Goal: Task Accomplishment & Management: Manage account settings

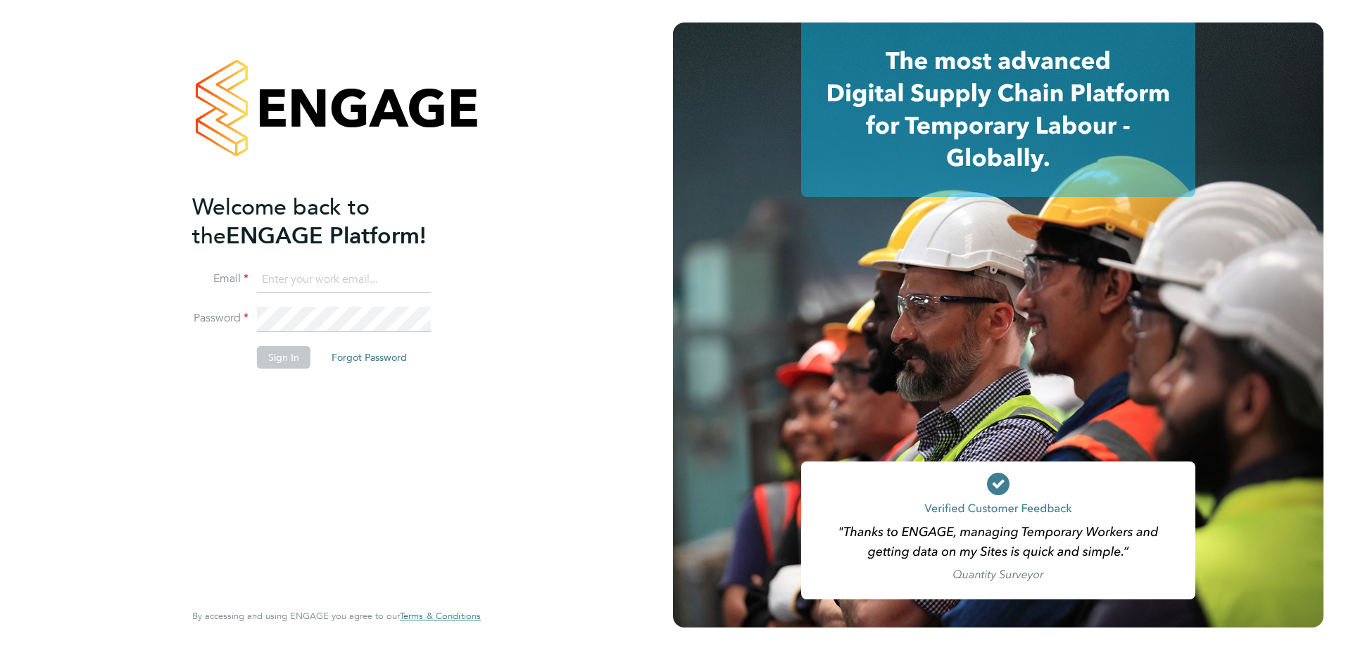
type input "kevin.ryan@vistry.co.uk"
click at [271, 356] on button "Sign In" at bounding box center [284, 357] width 54 height 23
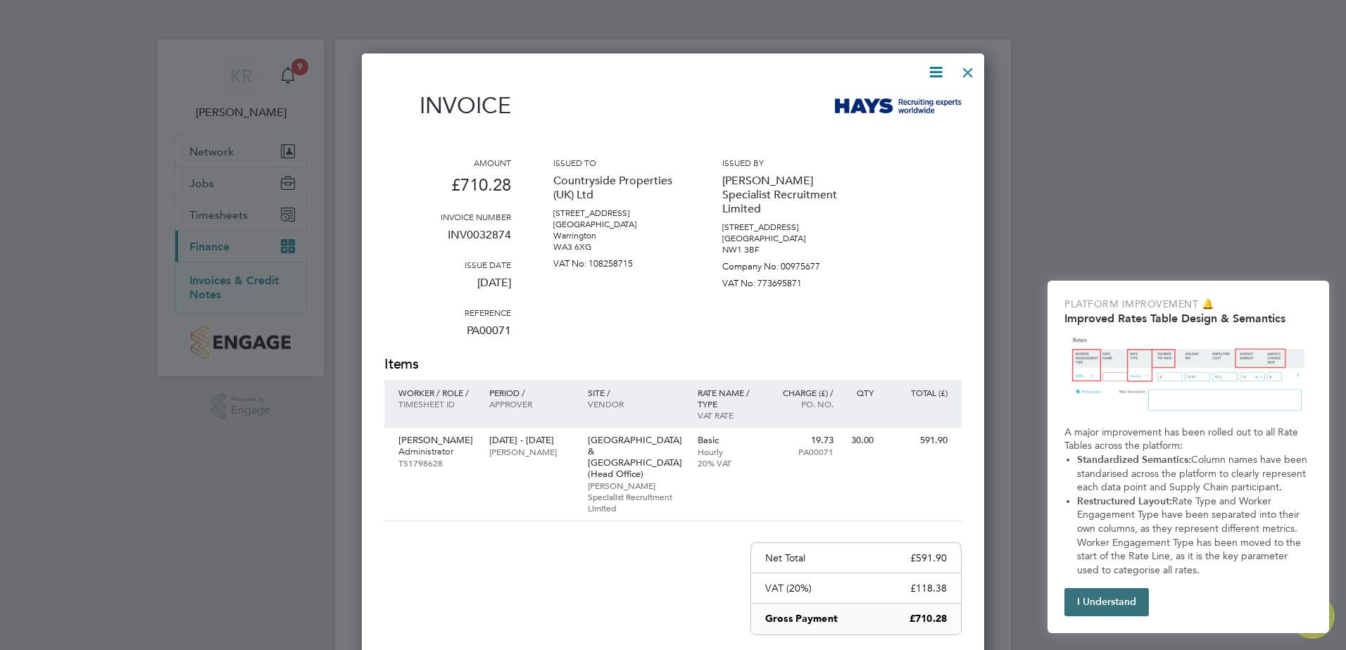
click at [1127, 598] on button "I Understand" at bounding box center [1106, 603] width 84 height 28
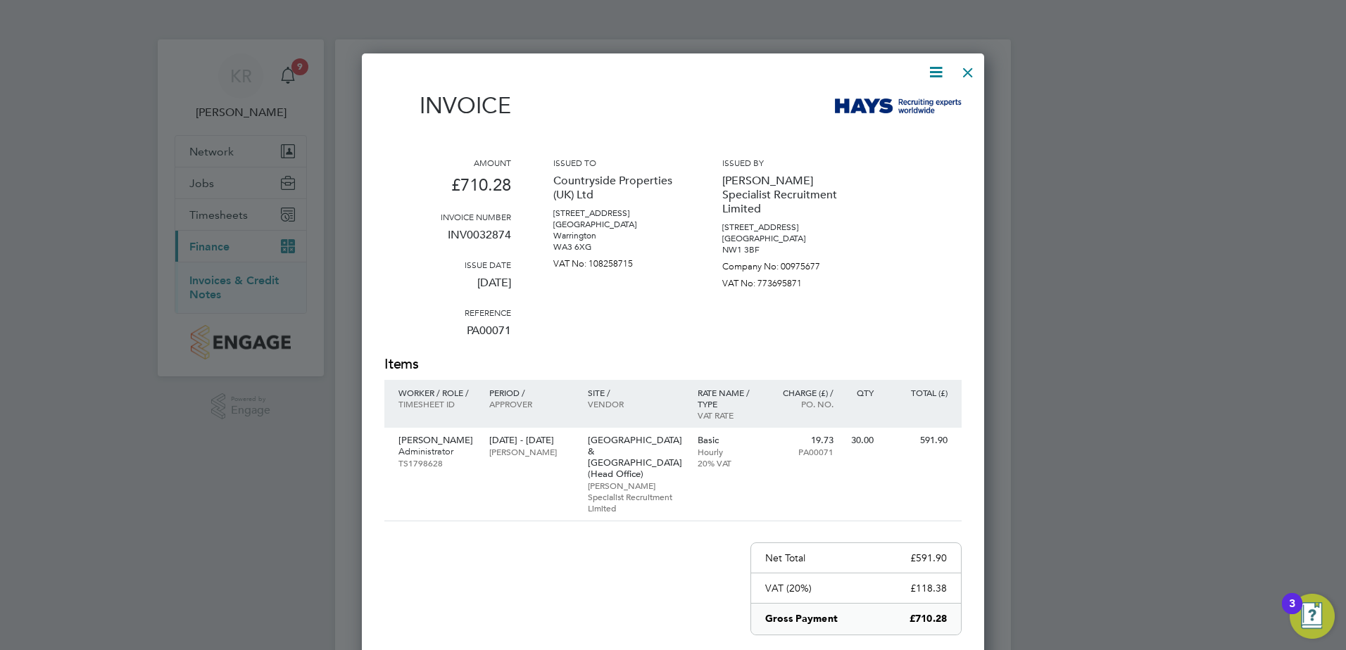
click at [966, 72] on div at bounding box center [967, 68] width 25 height 25
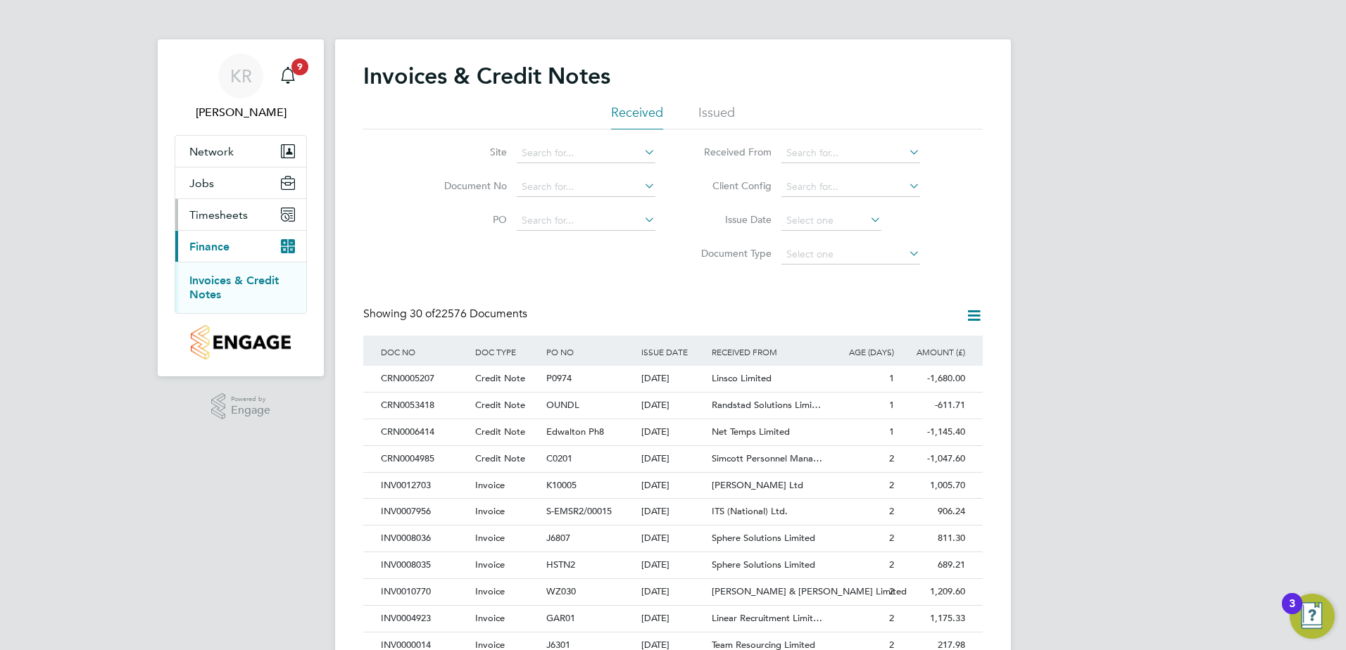
click at [210, 213] on span "Timesheets" at bounding box center [218, 214] width 58 height 13
click at [217, 246] on link "Timesheets" at bounding box center [218, 248] width 58 height 13
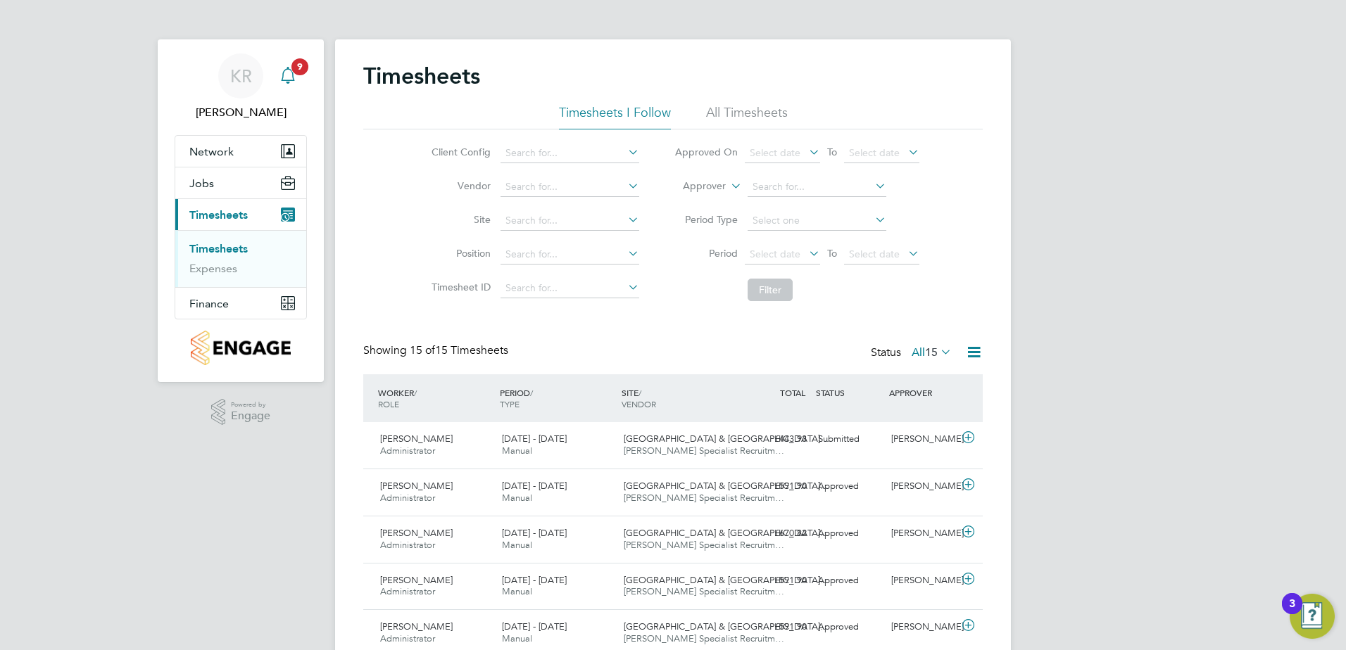
click at [289, 62] on div "Main navigation" at bounding box center [288, 76] width 28 height 28
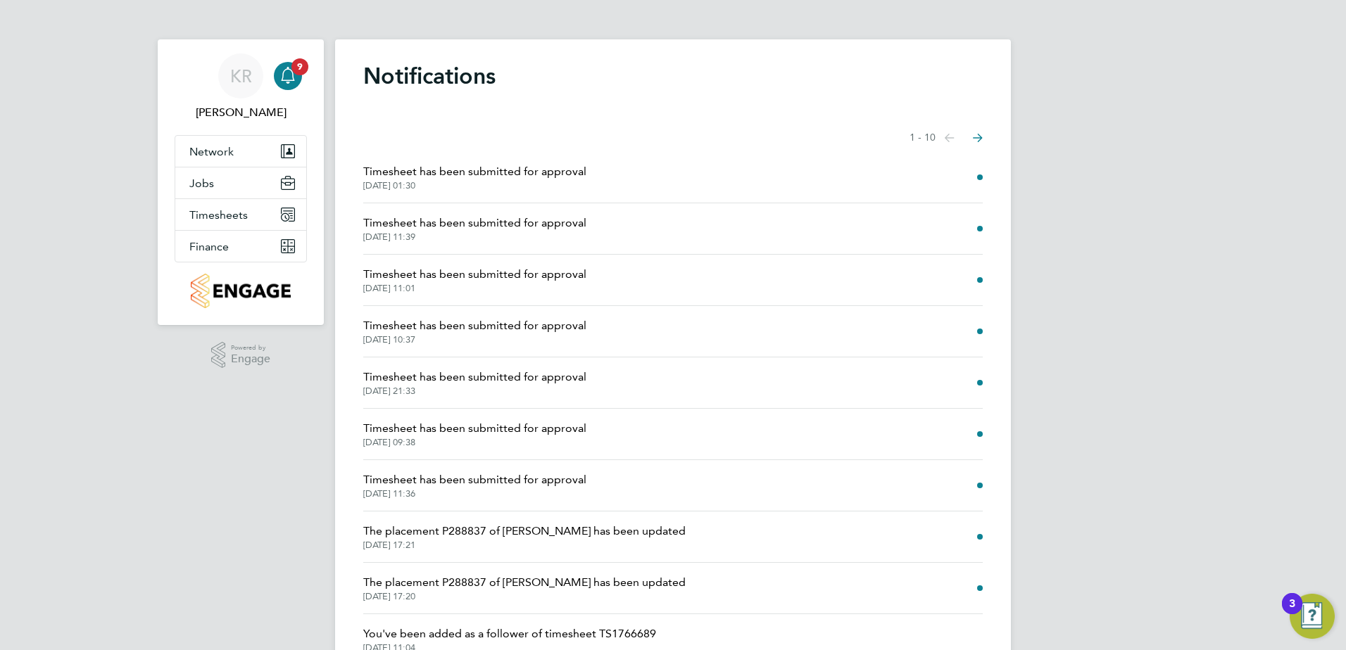
scroll to position [66, 0]
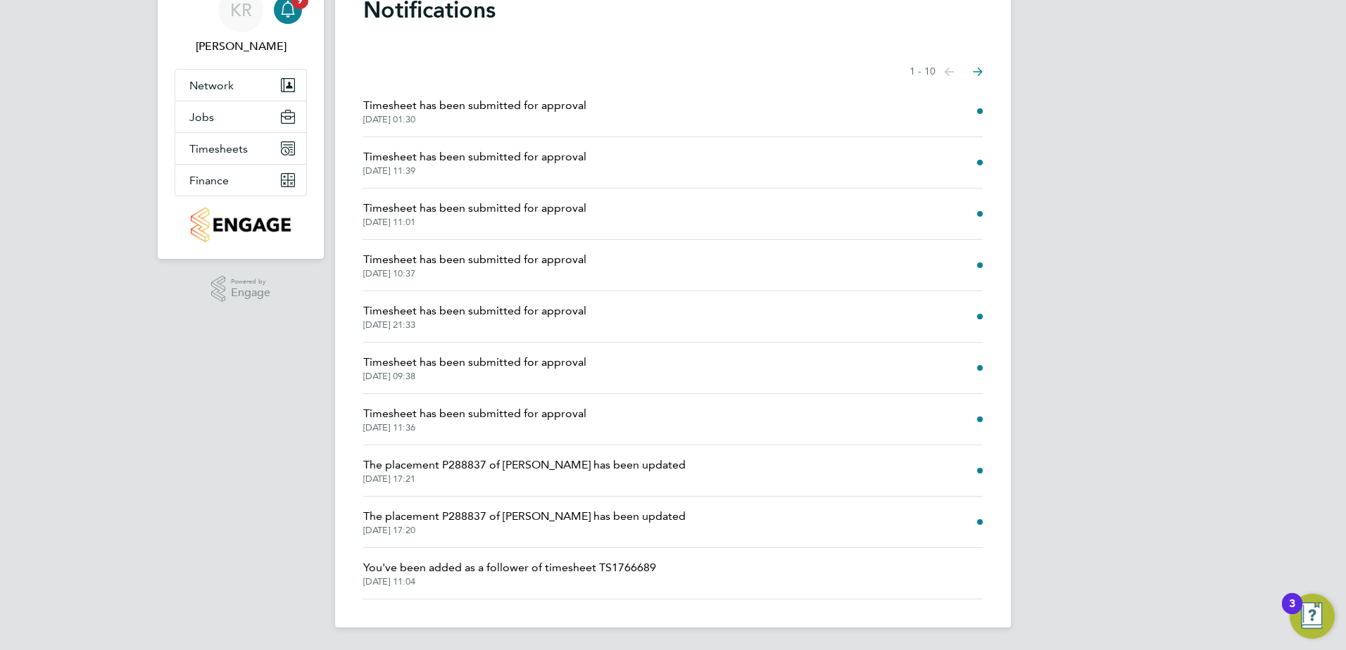
click at [484, 102] on span "Timesheet has been submitted for approval" at bounding box center [474, 105] width 223 height 17
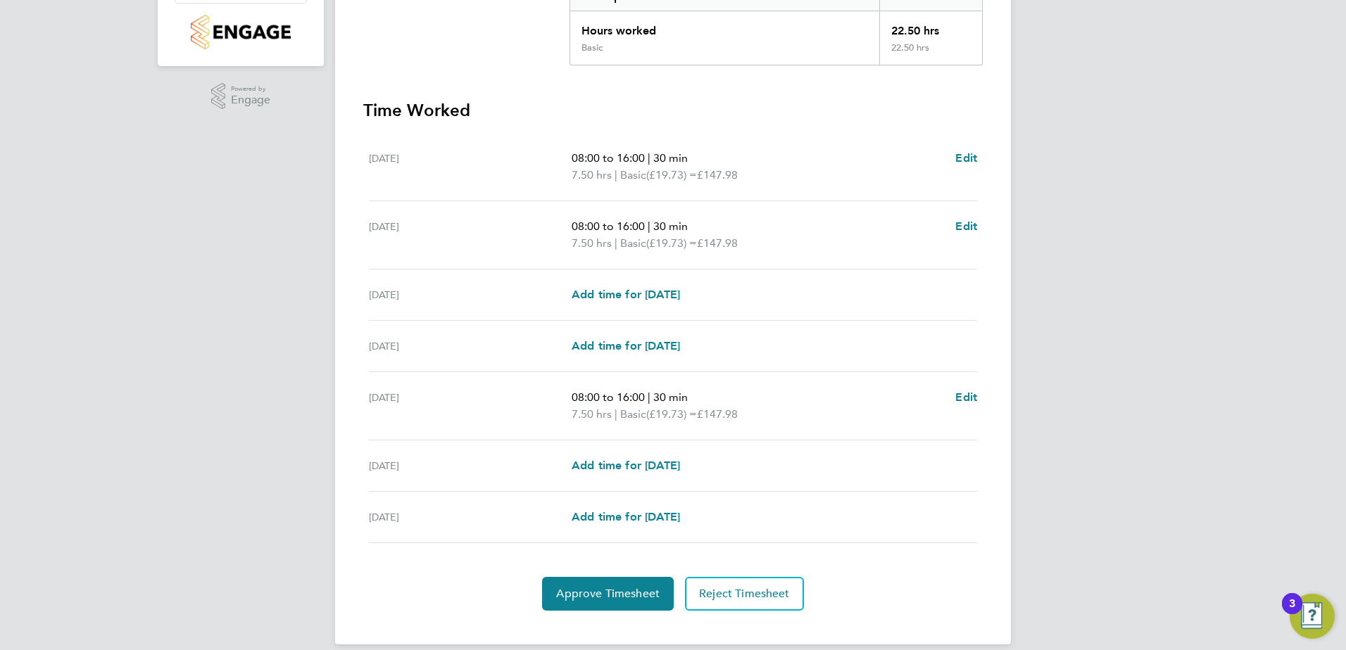
scroll to position [333, 0]
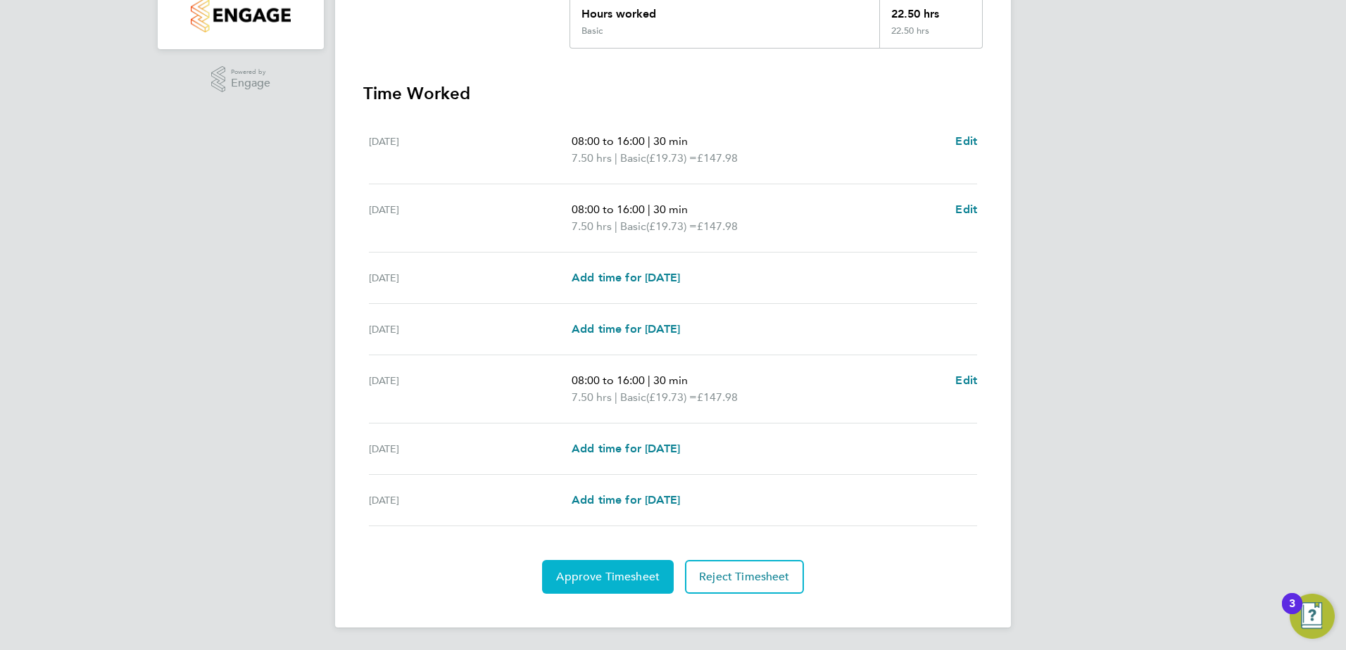
click at [615, 581] on span "Approve Timesheet" at bounding box center [607, 577] width 103 height 14
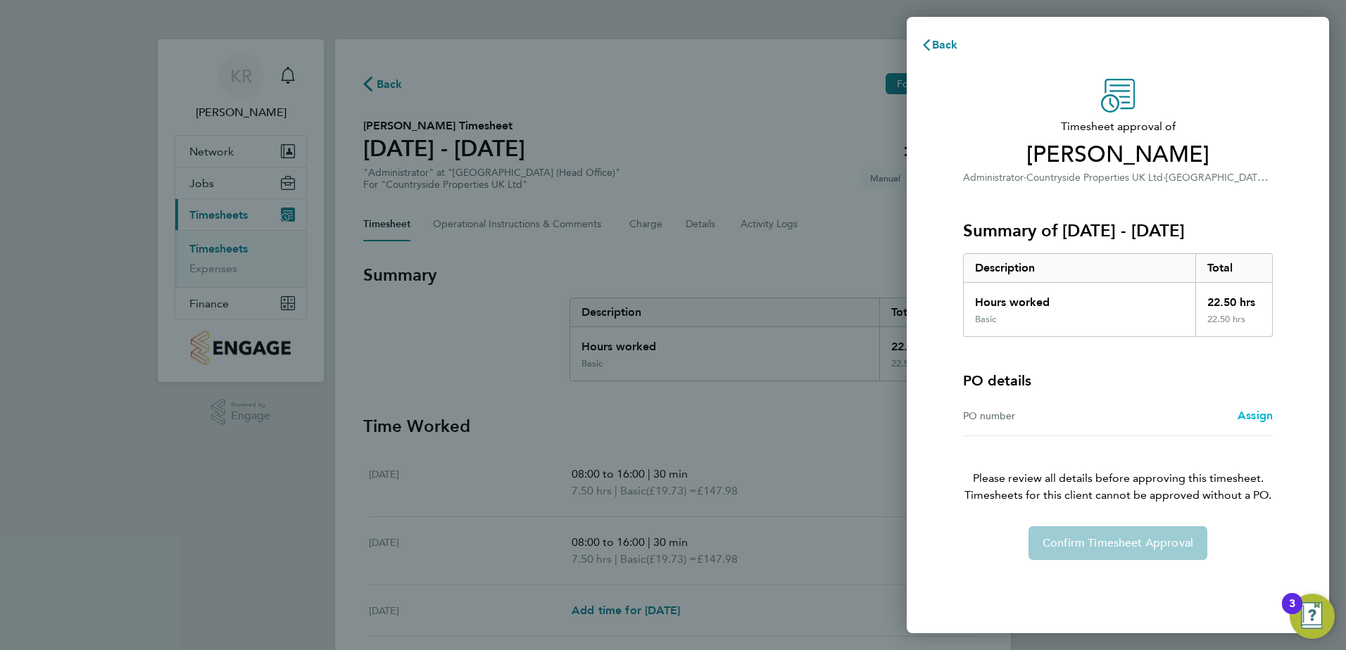
click at [1257, 417] on span "Assign" at bounding box center [1255, 415] width 35 height 13
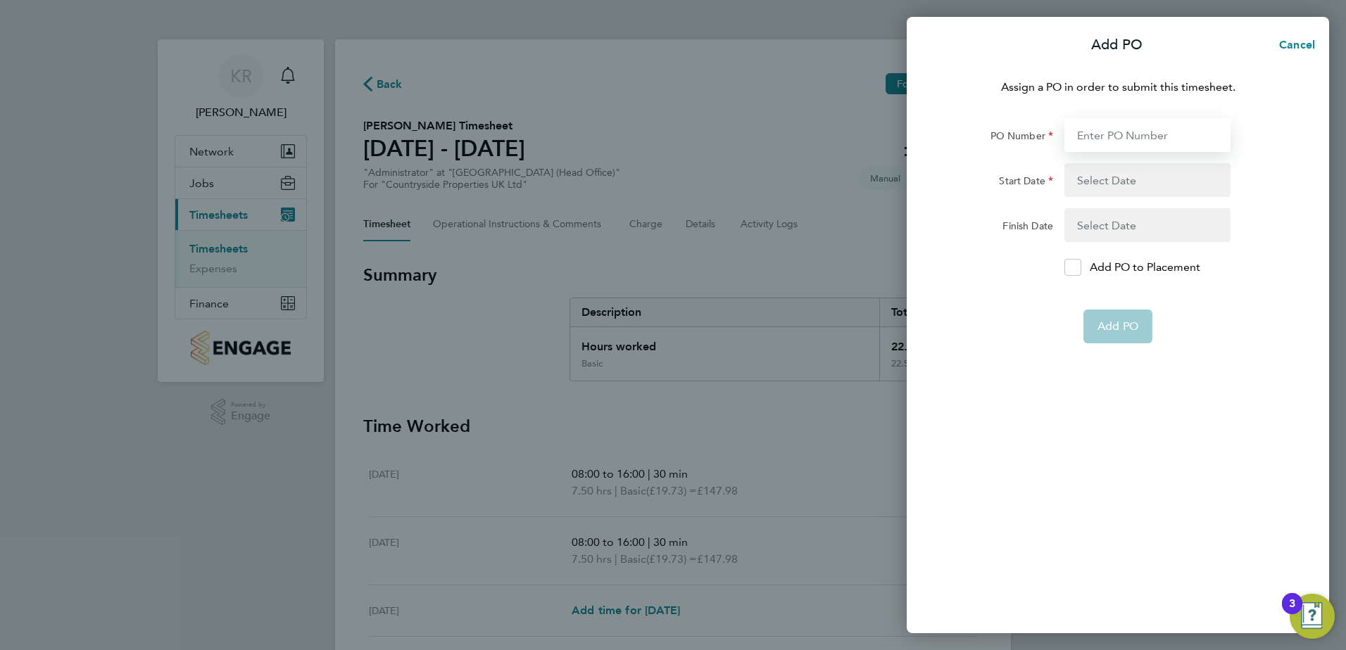
click at [1106, 131] on input "PO Number" at bounding box center [1147, 135] width 166 height 34
type input "PA00071"
type input "[DATE]"
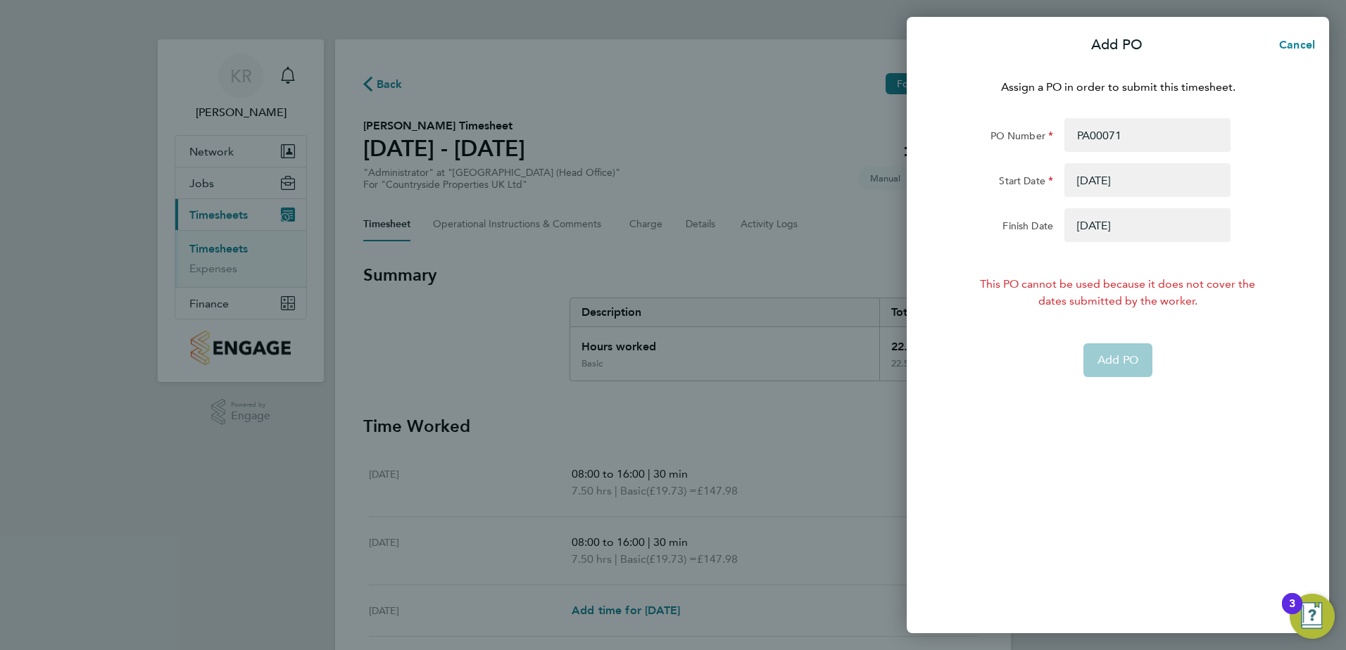
click at [1109, 184] on button "button" at bounding box center [1147, 180] width 166 height 34
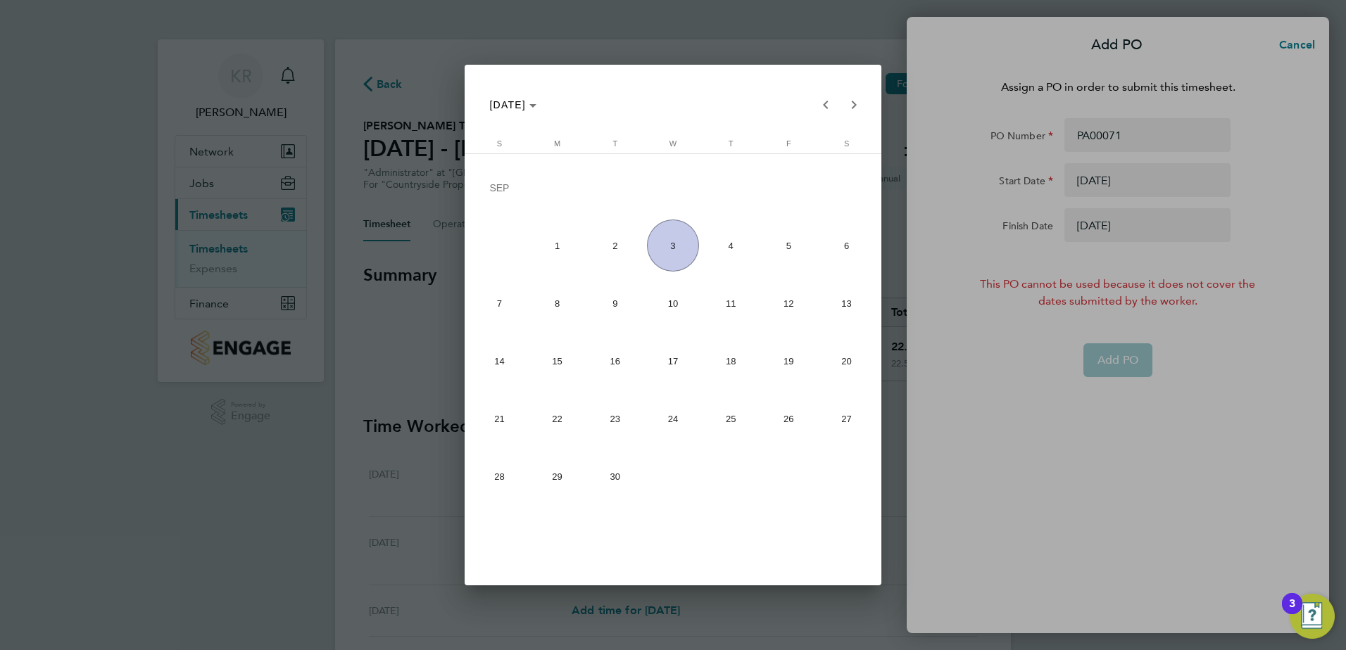
click at [729, 365] on span "18" at bounding box center [731, 362] width 52 height 52
type input "[DATE]"
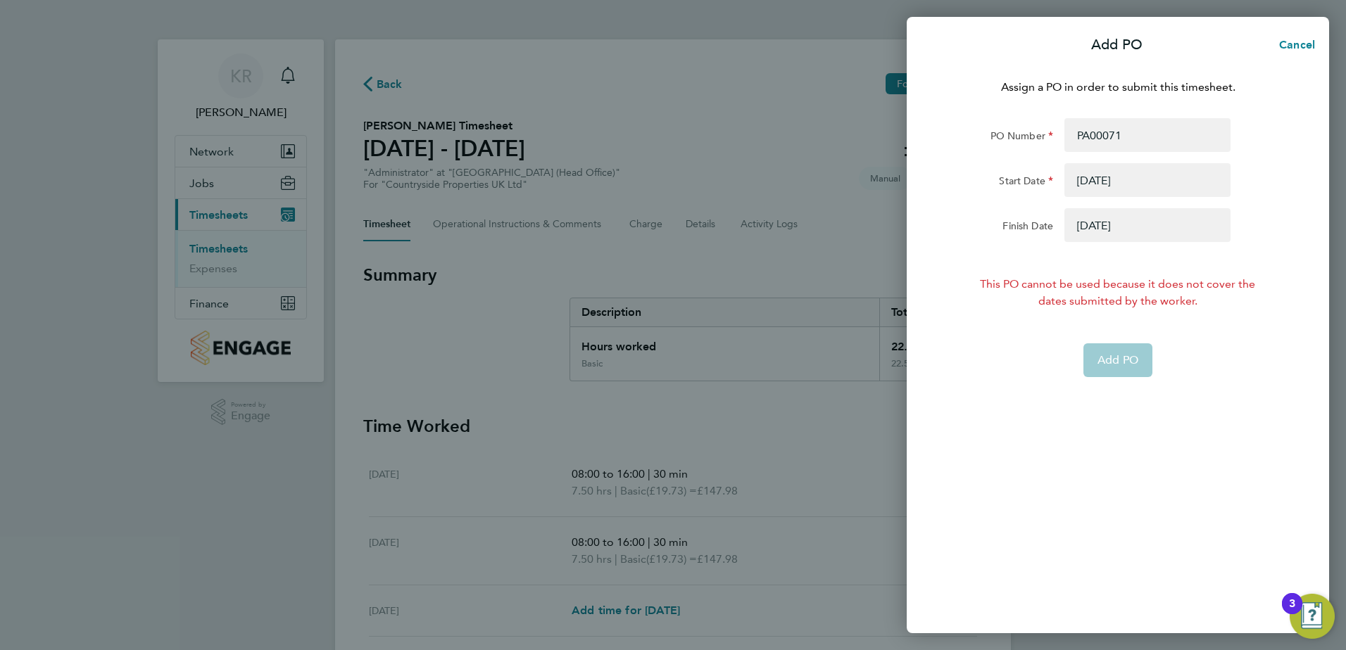
click at [1126, 225] on button "button" at bounding box center [1147, 225] width 166 height 34
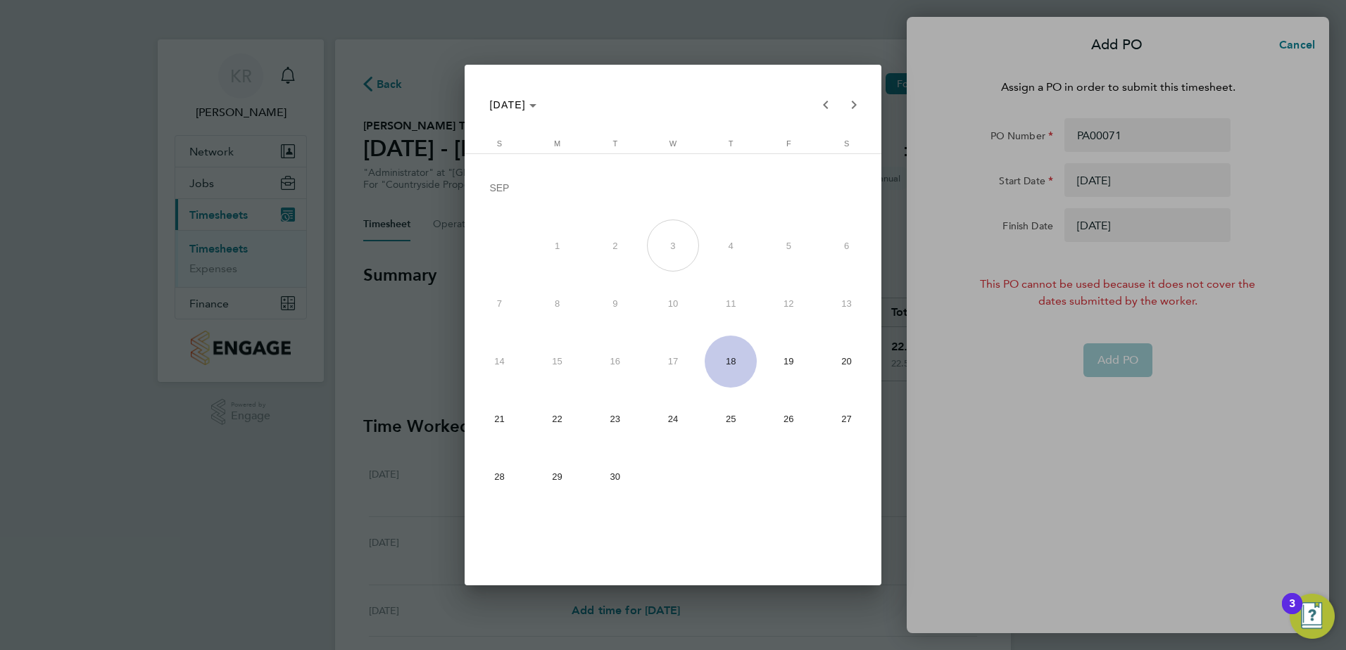
click at [670, 428] on span "24" at bounding box center [673, 420] width 52 height 52
type input "[DATE]"
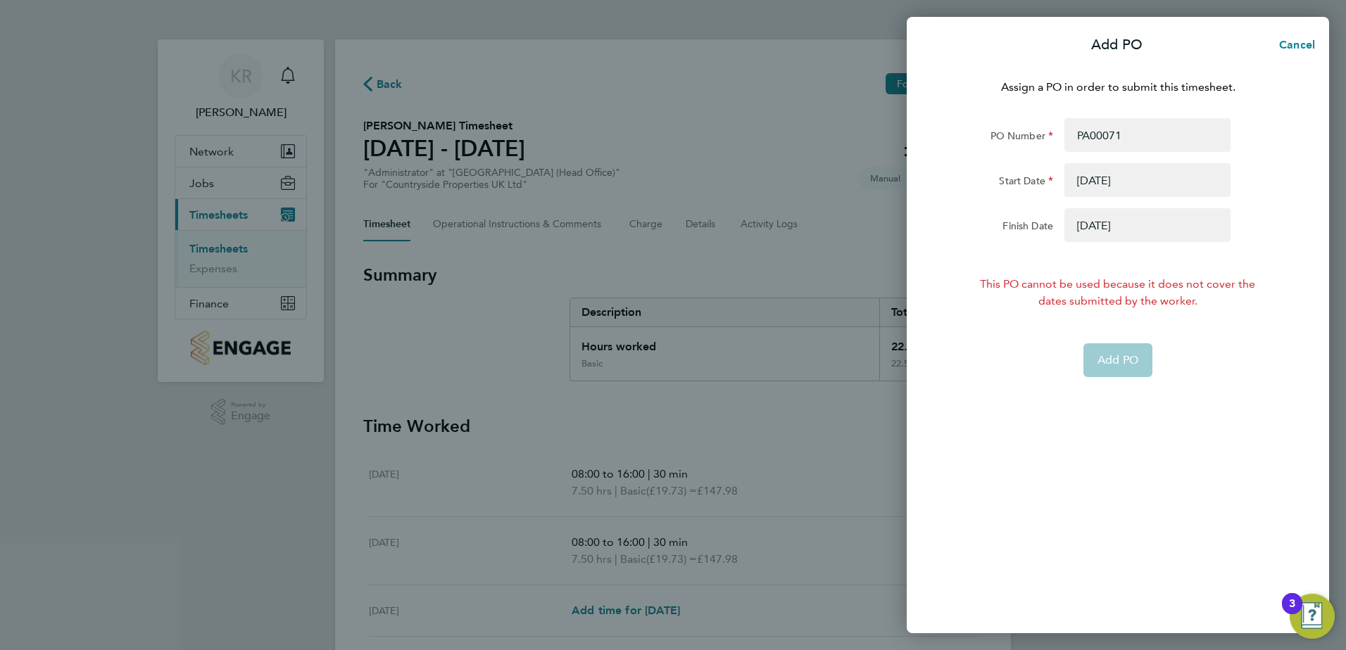
click at [1094, 174] on button "button" at bounding box center [1147, 180] width 166 height 34
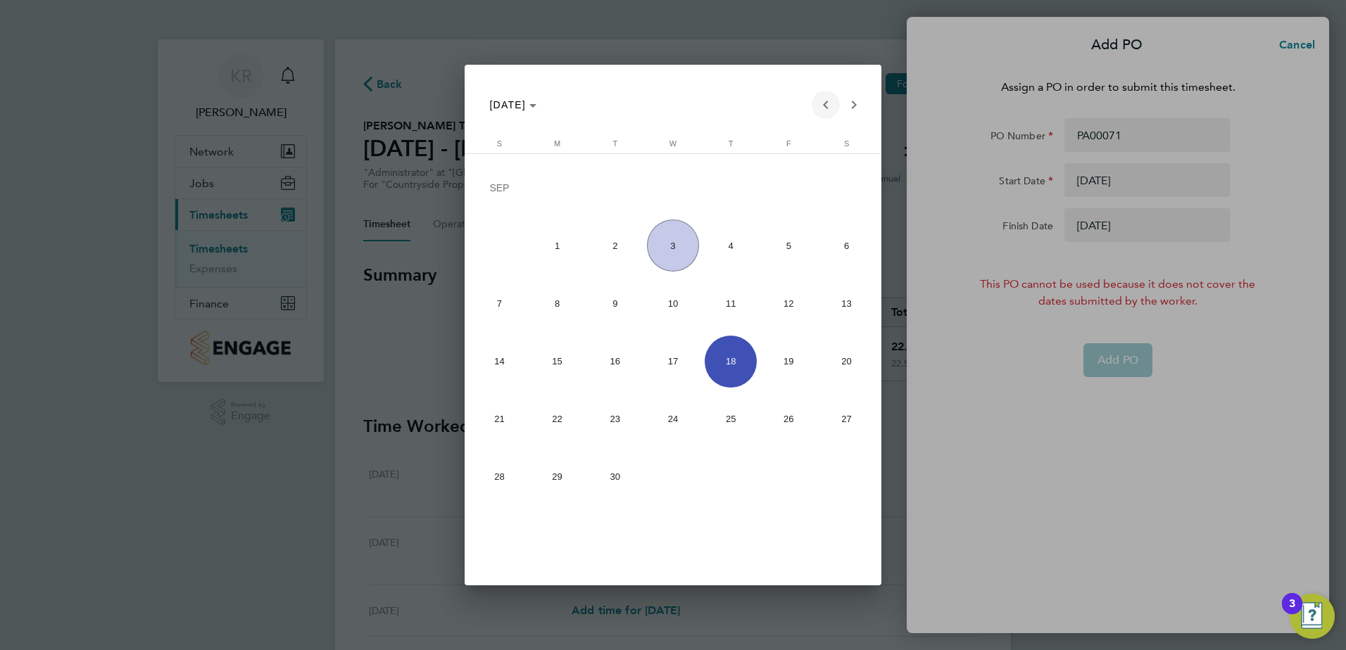
click at [824, 103] on span "Previous month" at bounding box center [826, 105] width 28 height 28
click at [551, 361] on span "18" at bounding box center [558, 365] width 52 height 52
type input "[DATE]"
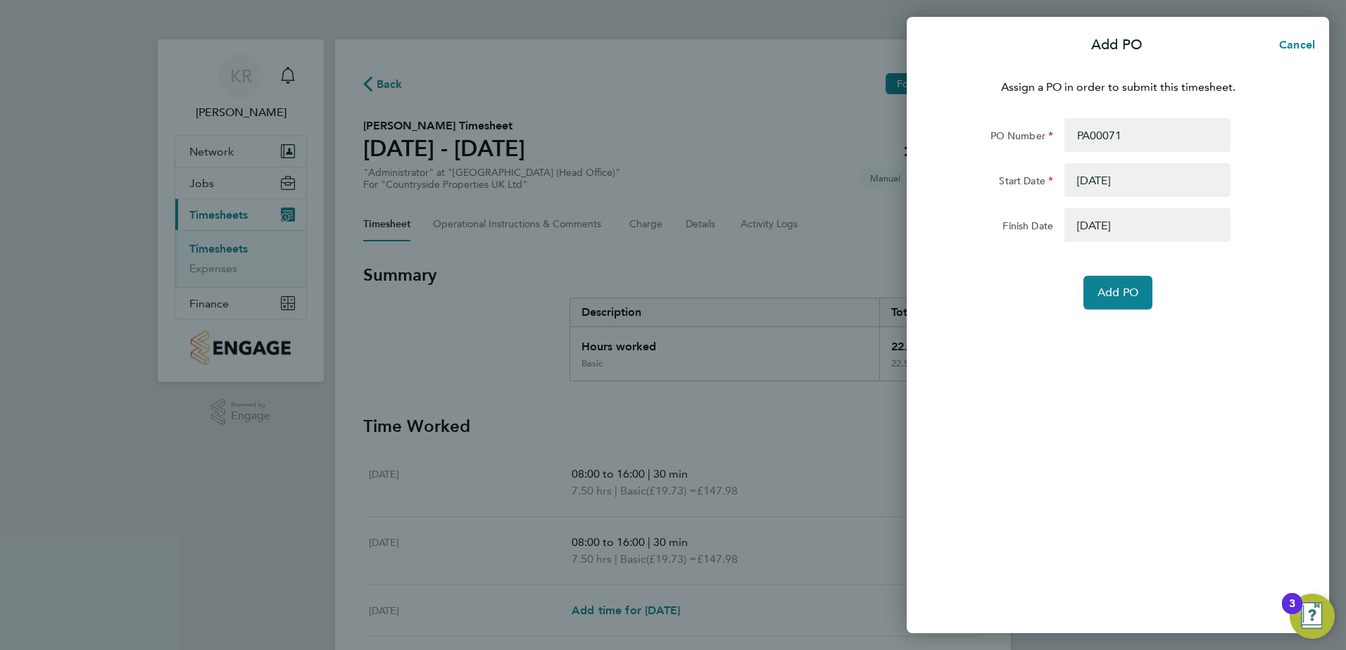
click at [1117, 227] on button "button" at bounding box center [1147, 225] width 166 height 34
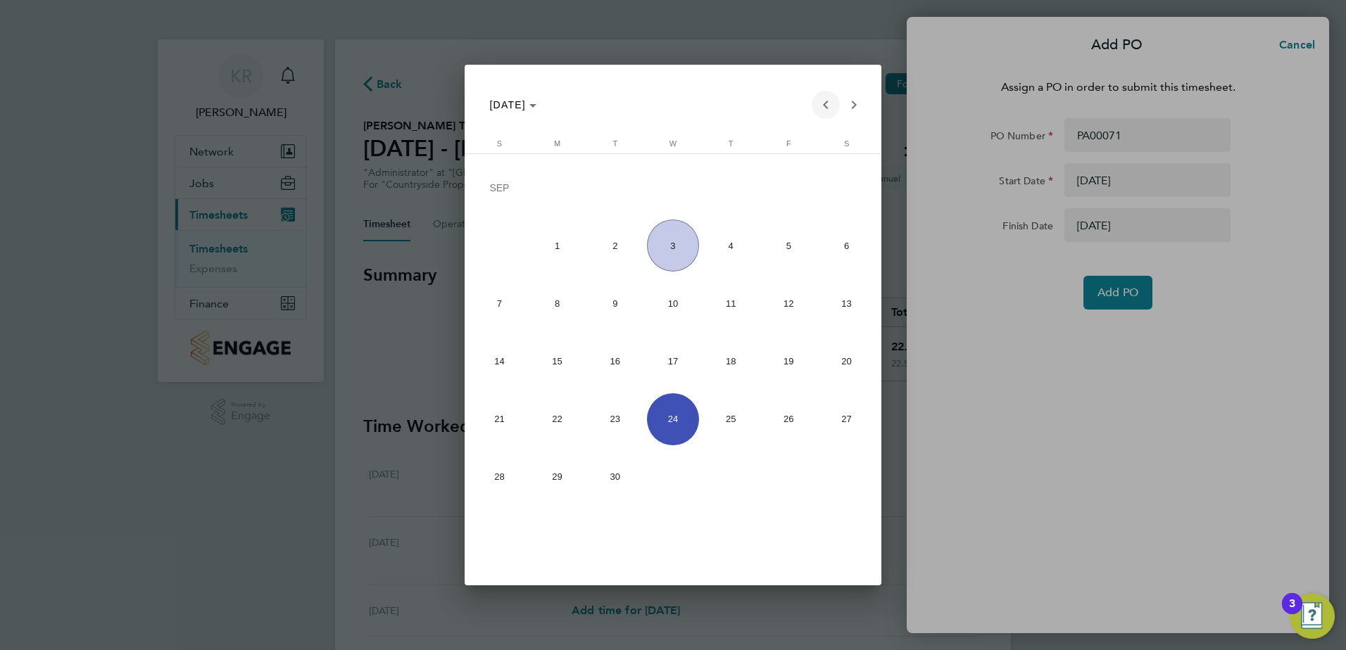
click at [825, 108] on span "Previous month" at bounding box center [826, 105] width 28 height 28
click at [495, 426] on span "24" at bounding box center [499, 423] width 52 height 52
type input "[DATE]"
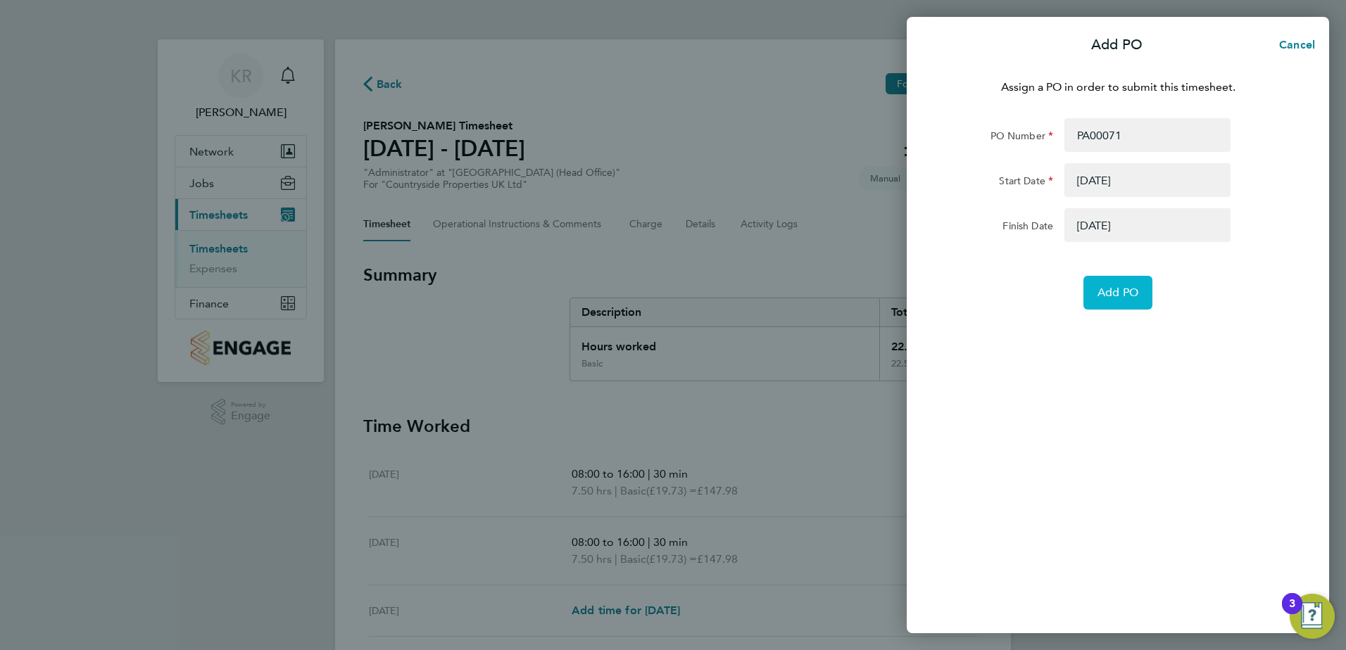
click at [1118, 287] on span "Add PO" at bounding box center [1118, 293] width 41 height 14
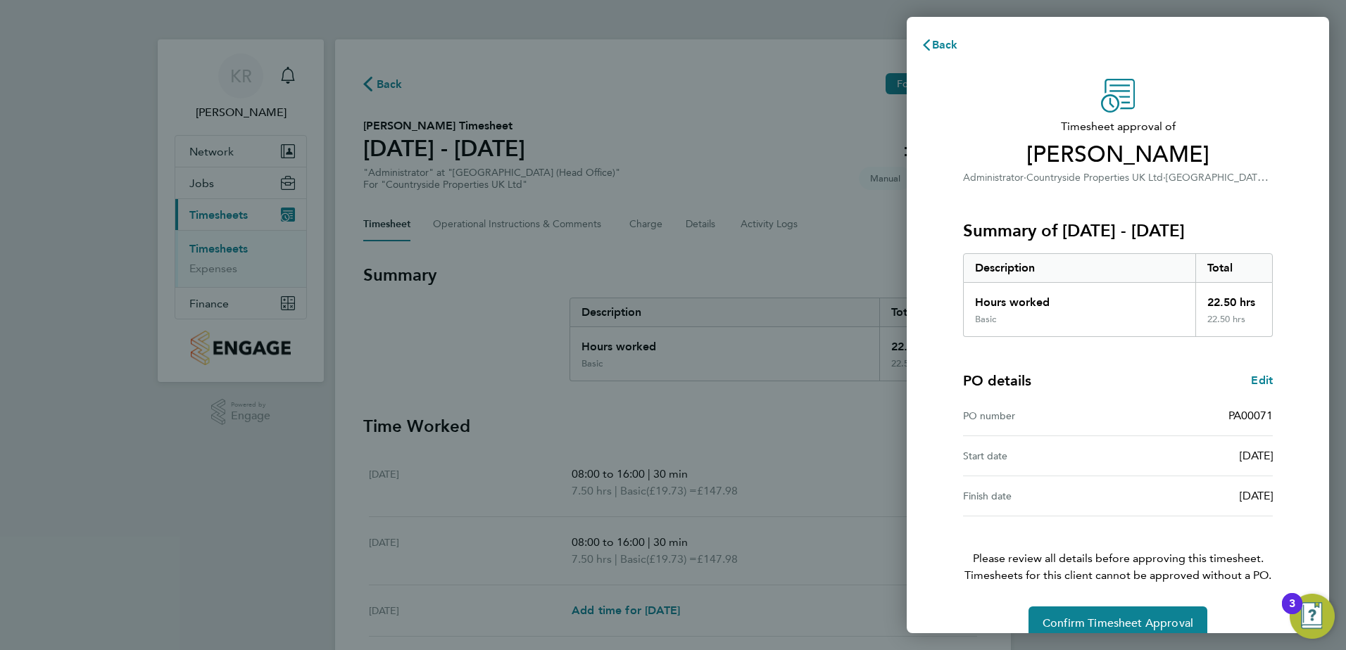
scroll to position [24, 0]
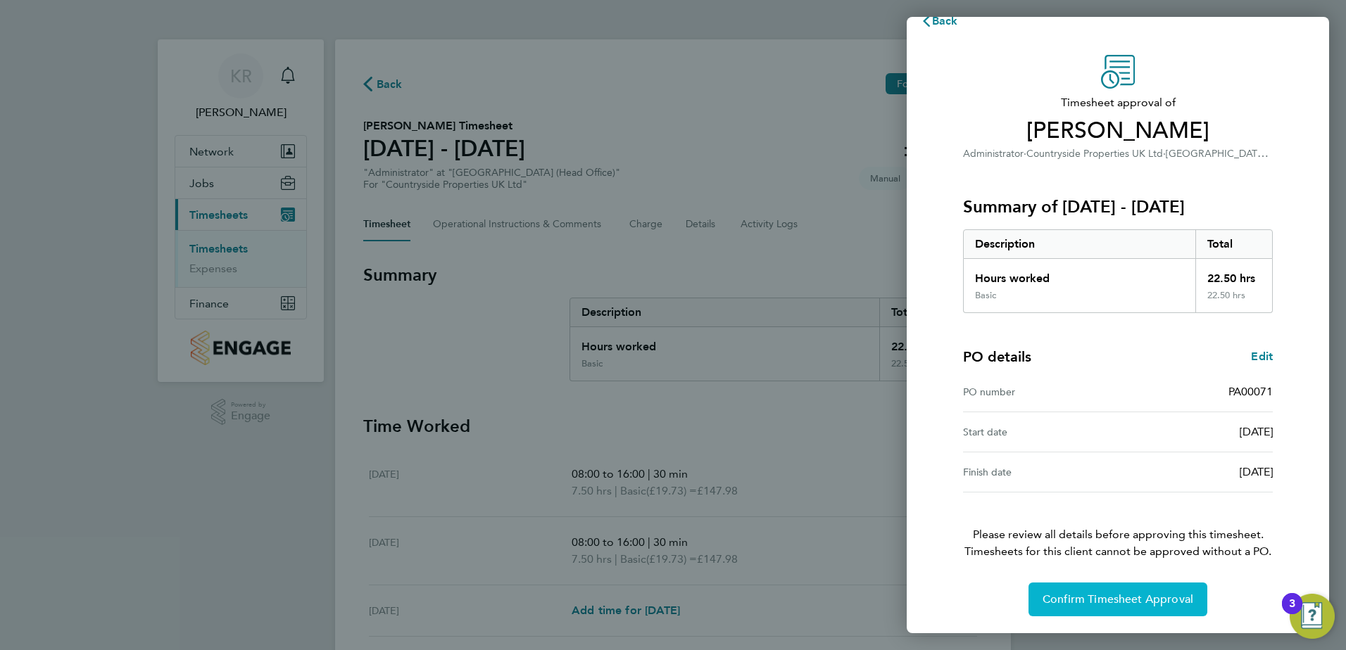
click at [1112, 597] on span "Confirm Timesheet Approval" at bounding box center [1118, 600] width 151 height 14
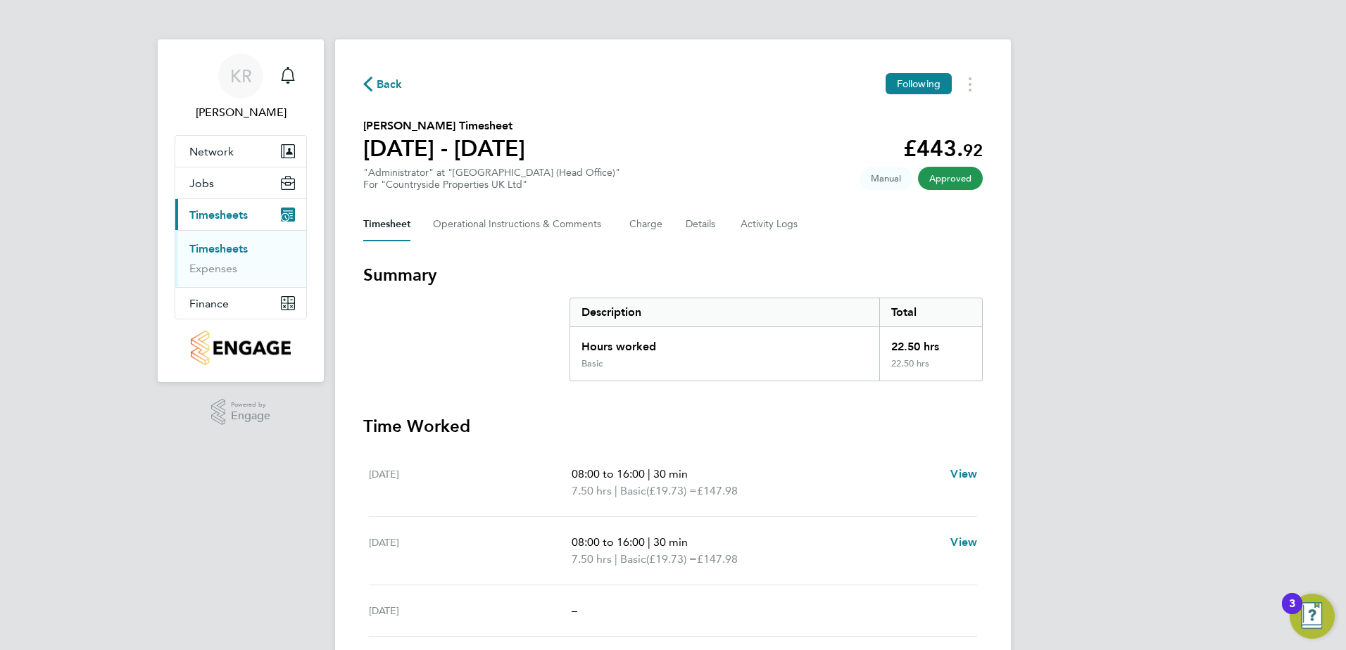
click at [218, 252] on link "Timesheets" at bounding box center [218, 248] width 58 height 13
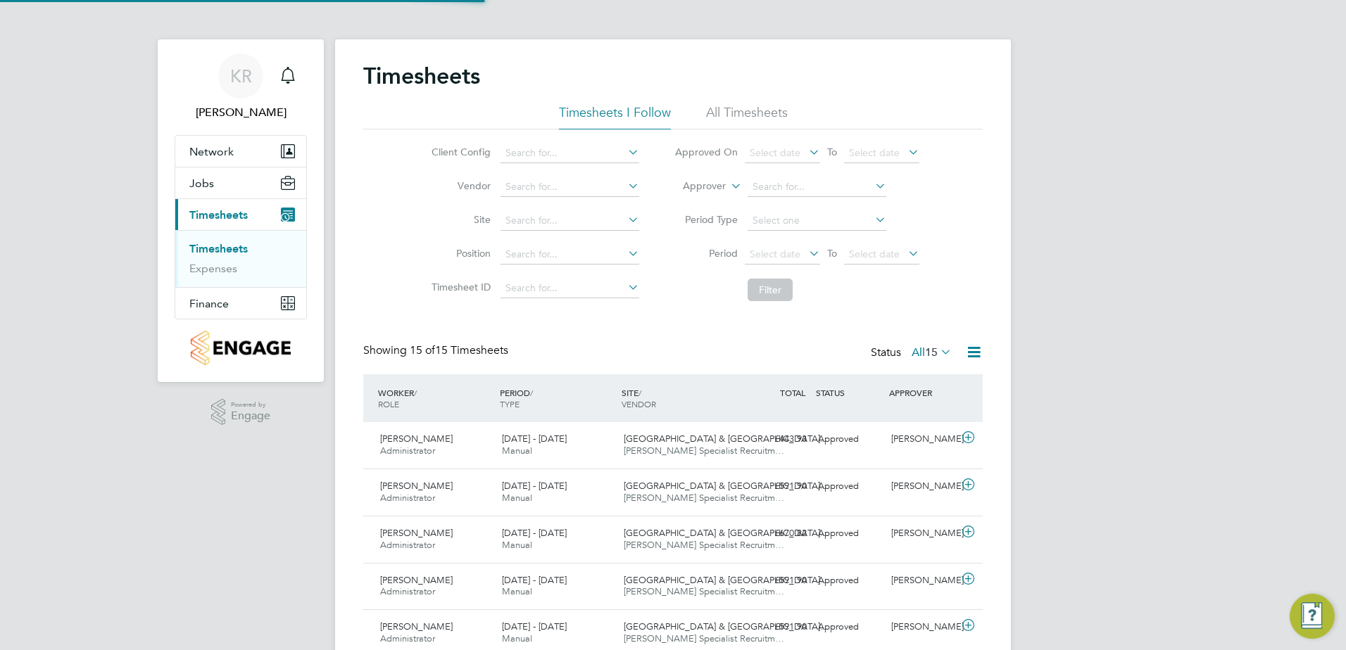
scroll to position [36, 122]
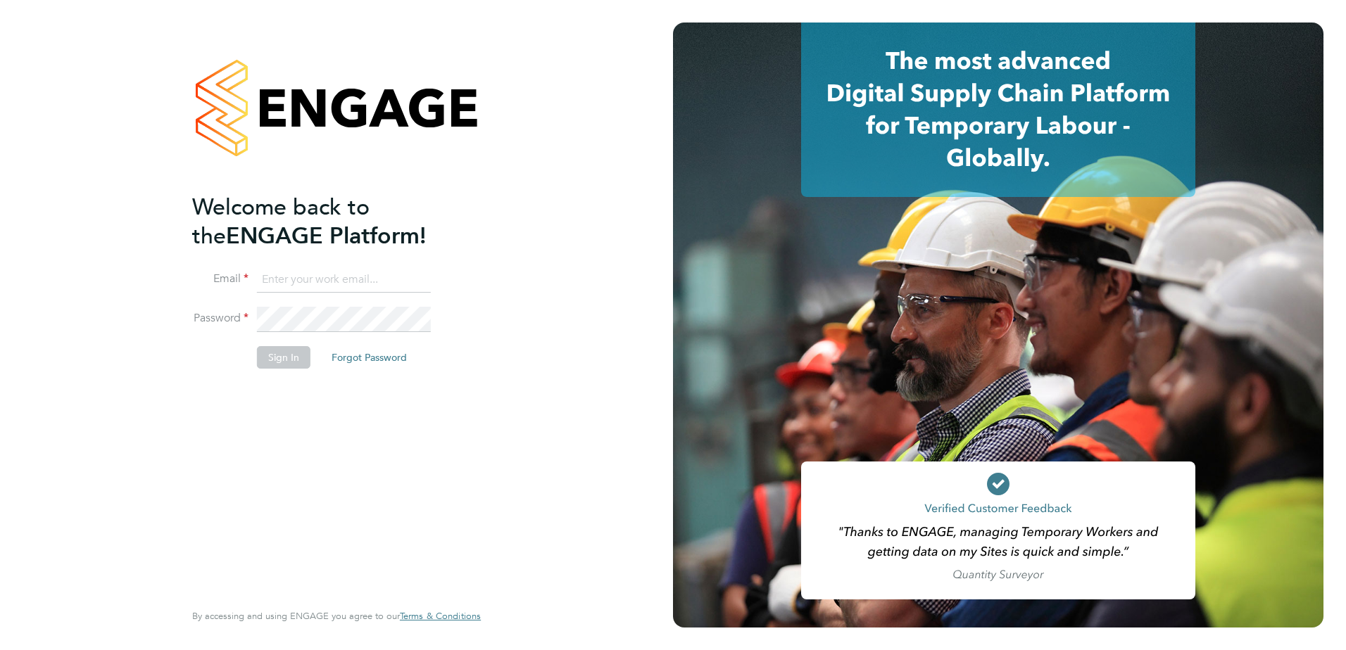
type input "kevin.ryan@vistry.co.uk"
click at [269, 354] on button "Sign In" at bounding box center [284, 357] width 54 height 23
